Goal: Communication & Community: Participate in discussion

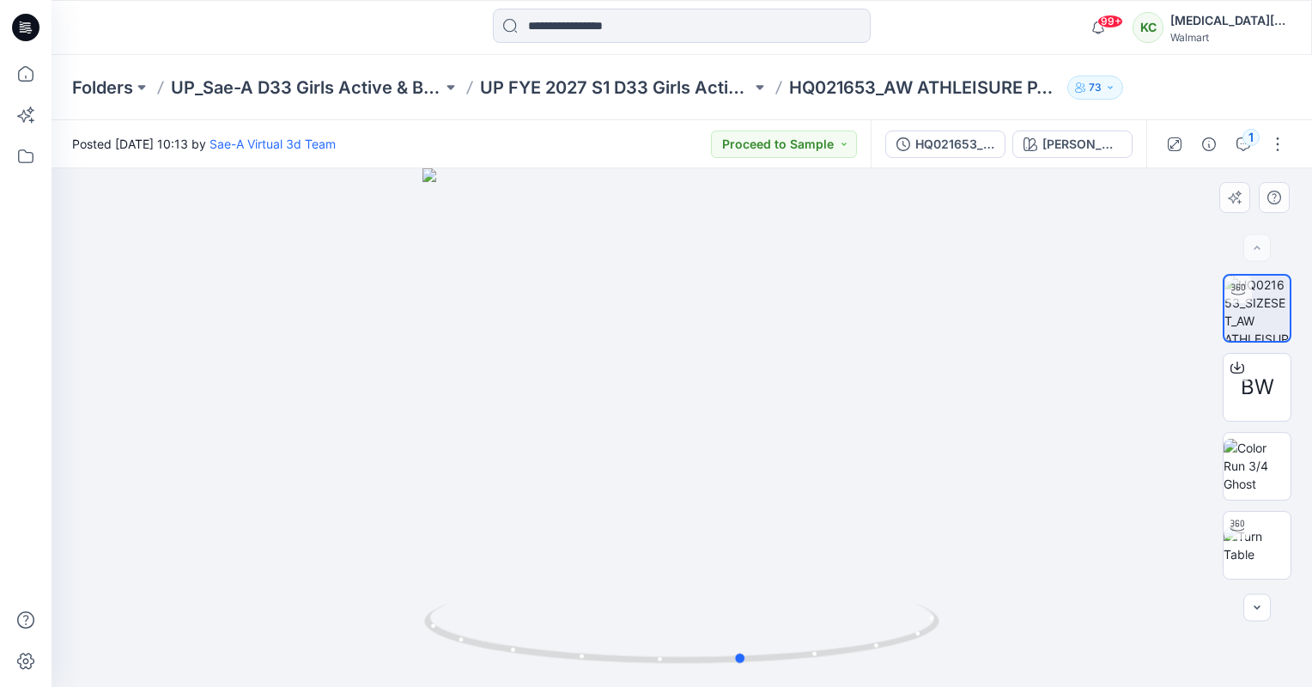
drag, startPoint x: 0, startPoint y: 0, endPoint x: 641, endPoint y: 326, distance: 719.1
click at [641, 326] on div at bounding box center [682, 427] width 1261 height 519
click at [646, 400] on div at bounding box center [682, 427] width 1261 height 519
drag, startPoint x: 776, startPoint y: 657, endPoint x: 697, endPoint y: 655, distance: 79.1
click at [697, 655] on icon at bounding box center [684, 636] width 520 height 64
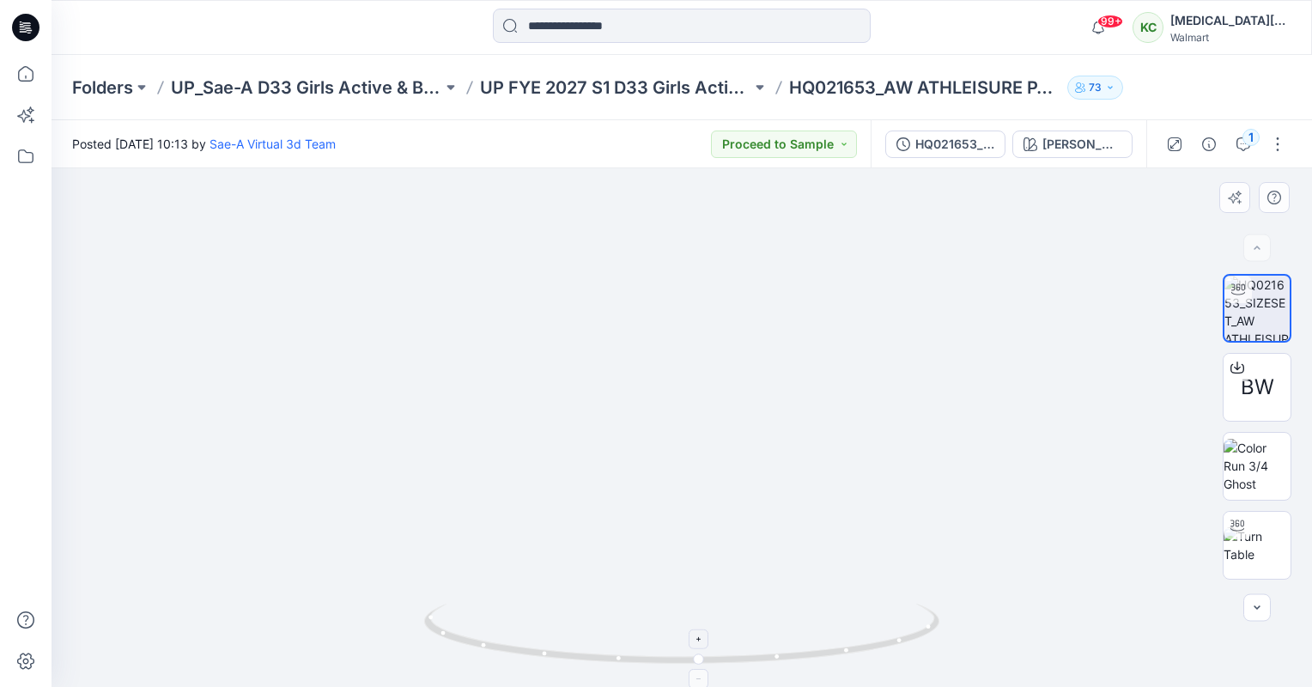
click at [699, 643] on icon at bounding box center [700, 639] width 10 height 10
drag, startPoint x: 651, startPoint y: 663, endPoint x: 705, endPoint y: 676, distance: 55.6
click at [705, 676] on div at bounding box center [681, 644] width 515 height 86
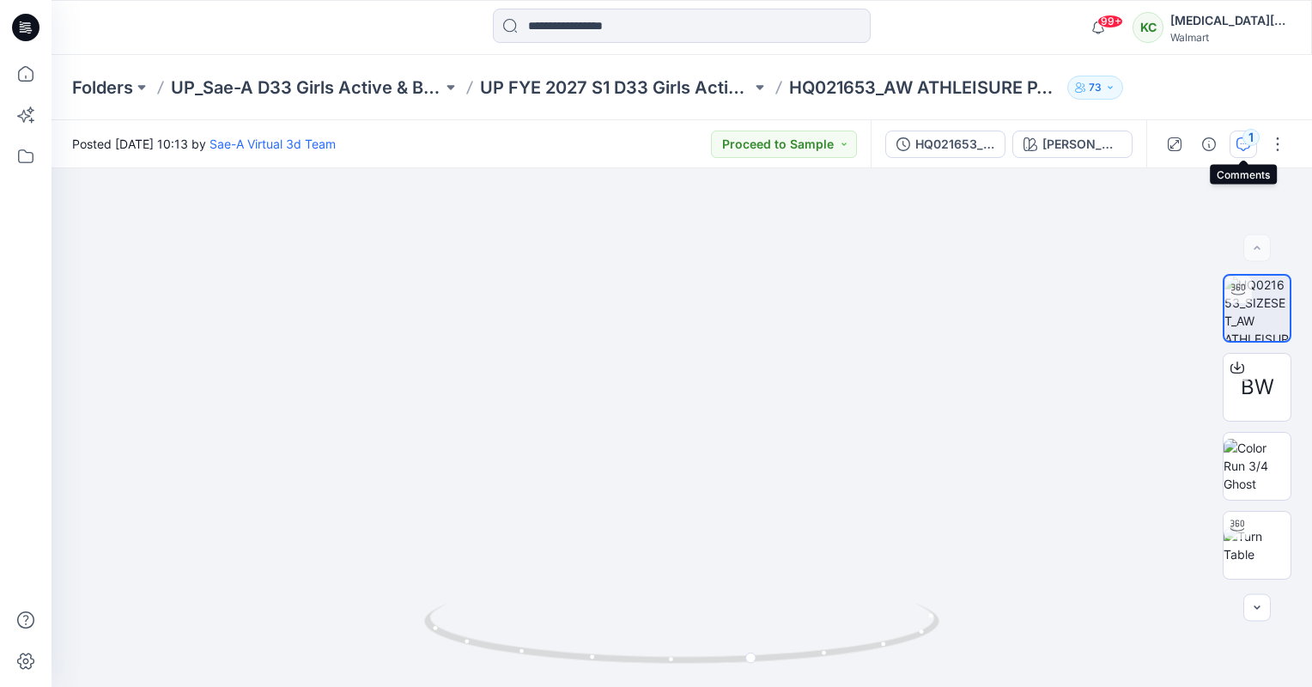
click at [1241, 134] on button "1" at bounding box center [1243, 144] width 27 height 27
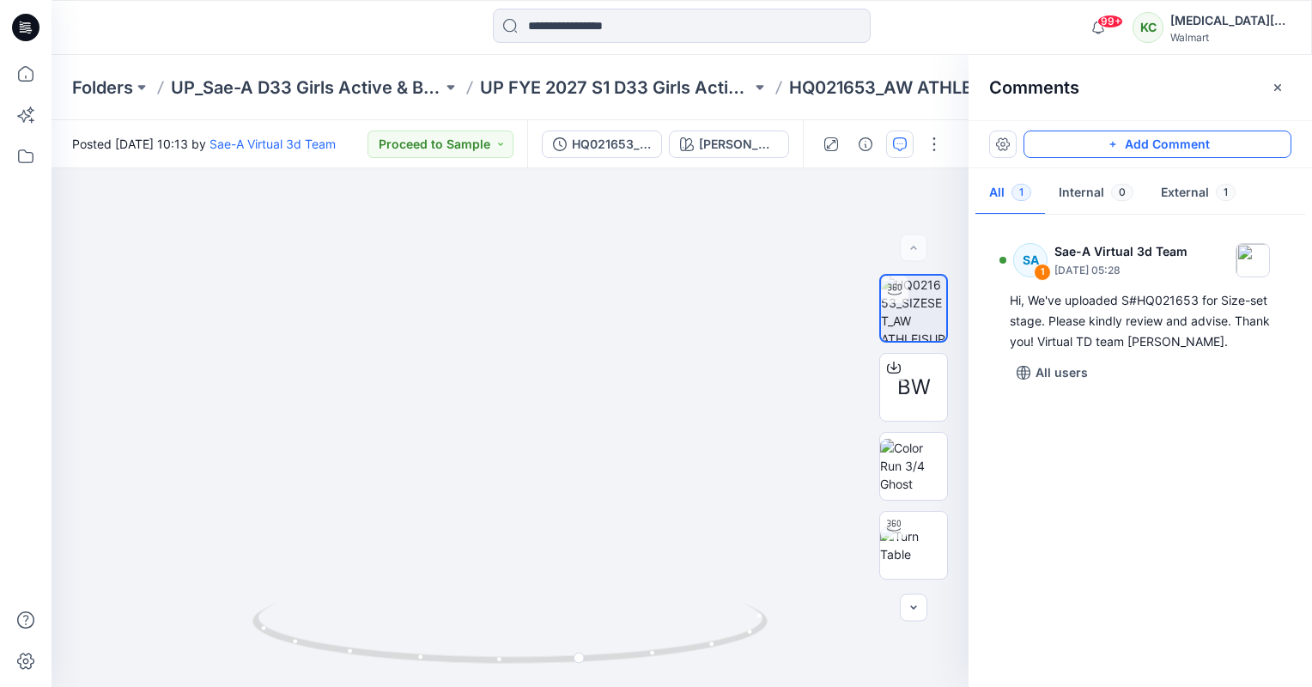
click at [1138, 137] on button "Add Comment" at bounding box center [1158, 144] width 268 height 27
click at [758, 311] on div "2 1 SA Sae-A Virtual 3d Team August 15, 2025 05:28 Hi, We've uploaded S#HQ02165…" at bounding box center [510, 427] width 917 height 519
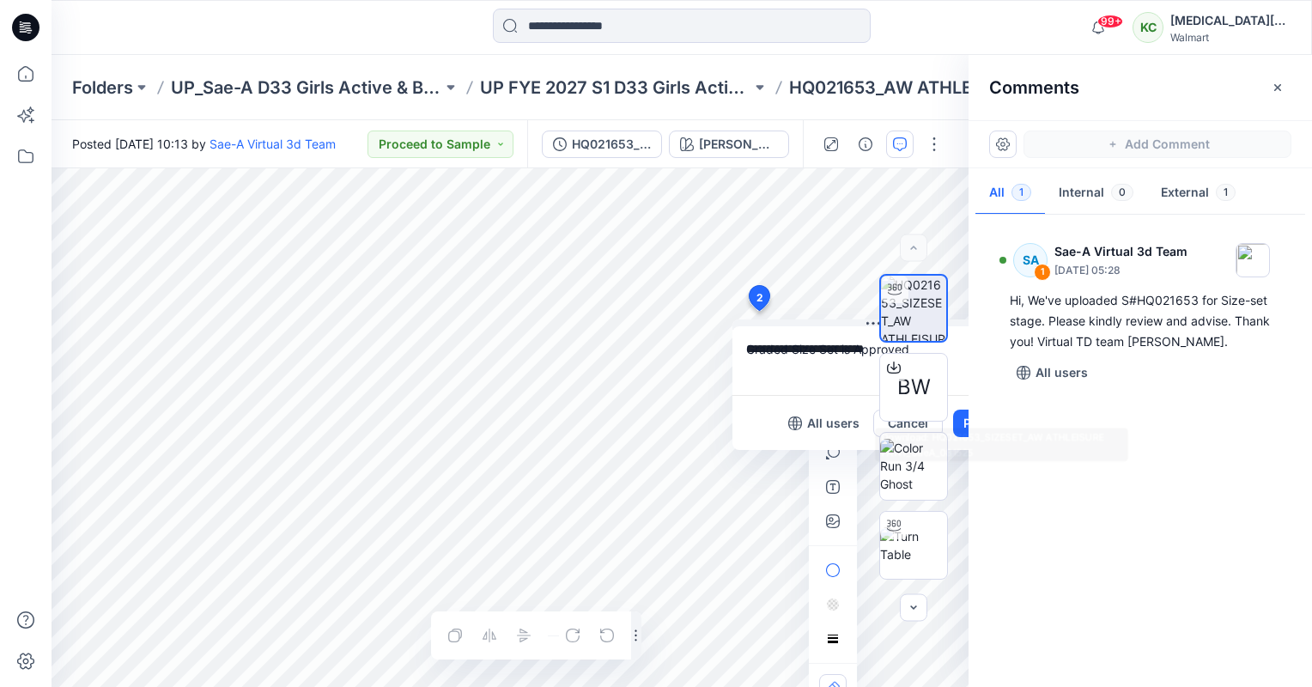
type textarea "**********"
click at [971, 428] on div "SA 1 Sae-A Virtual 3d Team August 15, 2025 05:28 Hi, We've uploaded S#HQ021653 …" at bounding box center [1141, 446] width 344 height 455
click at [962, 426] on div "BW" at bounding box center [914, 428] width 110 height 308
click at [817, 339] on textarea "**********" at bounding box center [874, 360] width 282 height 69
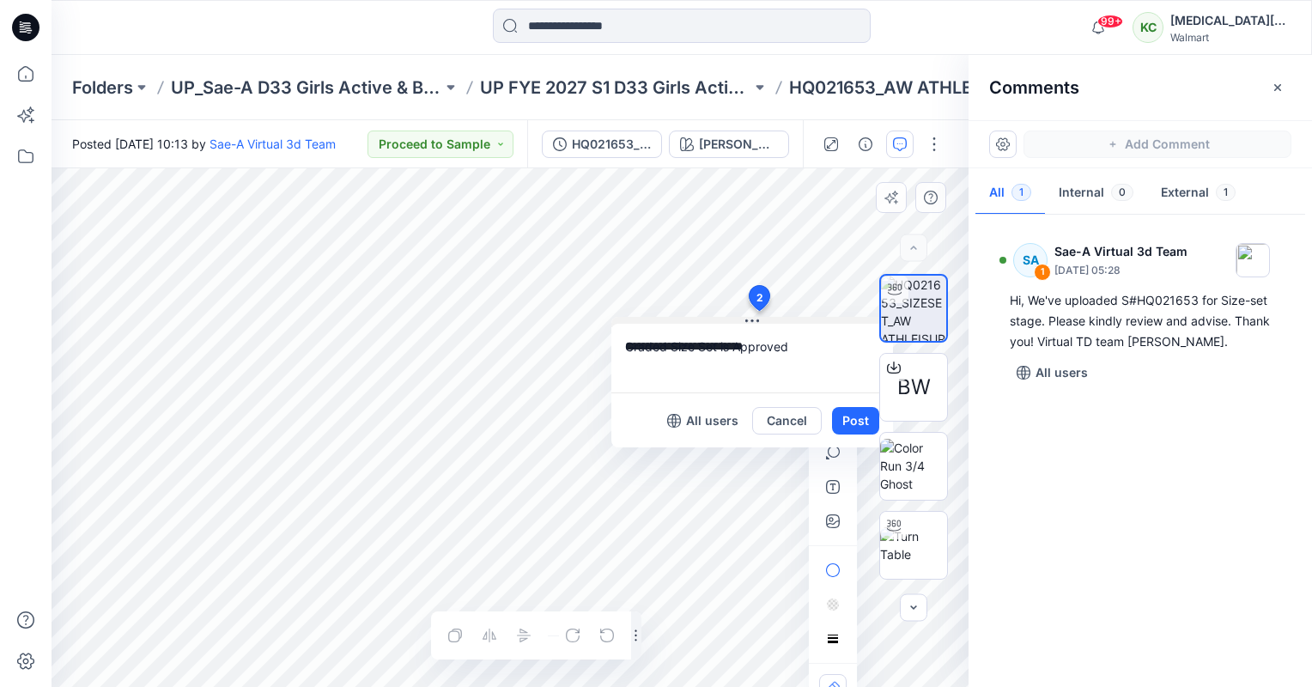
drag, startPoint x: 824, startPoint y: 326, endPoint x: 699, endPoint y: 323, distance: 124.6
click at [699, 323] on button at bounding box center [753, 322] width 282 height 10
click at [851, 414] on button "Post" at bounding box center [852, 420] width 47 height 27
